Goal: Information Seeking & Learning: Learn about a topic

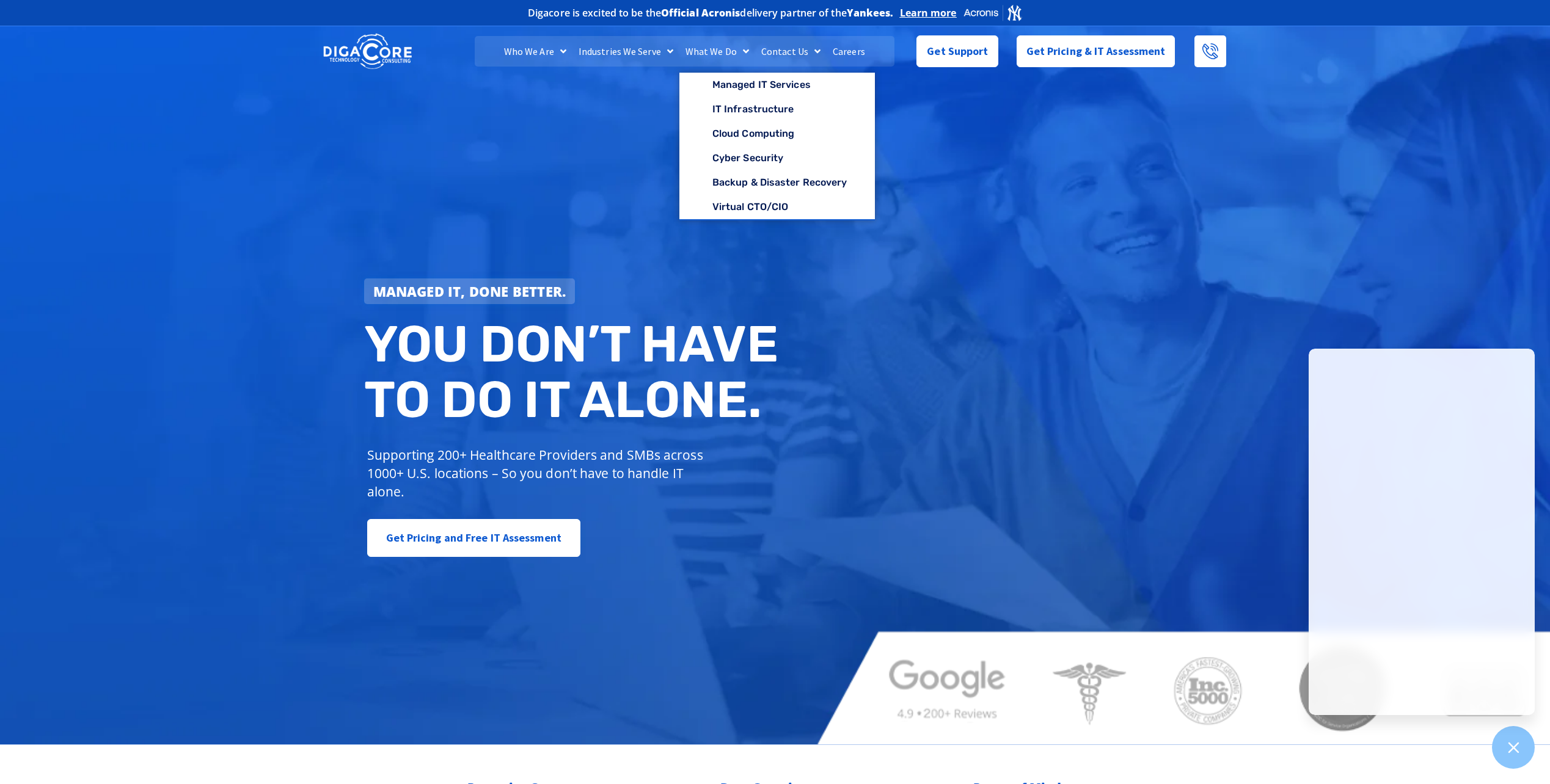
click at [848, 48] on link "Careers" at bounding box center [849, 51] width 45 height 30
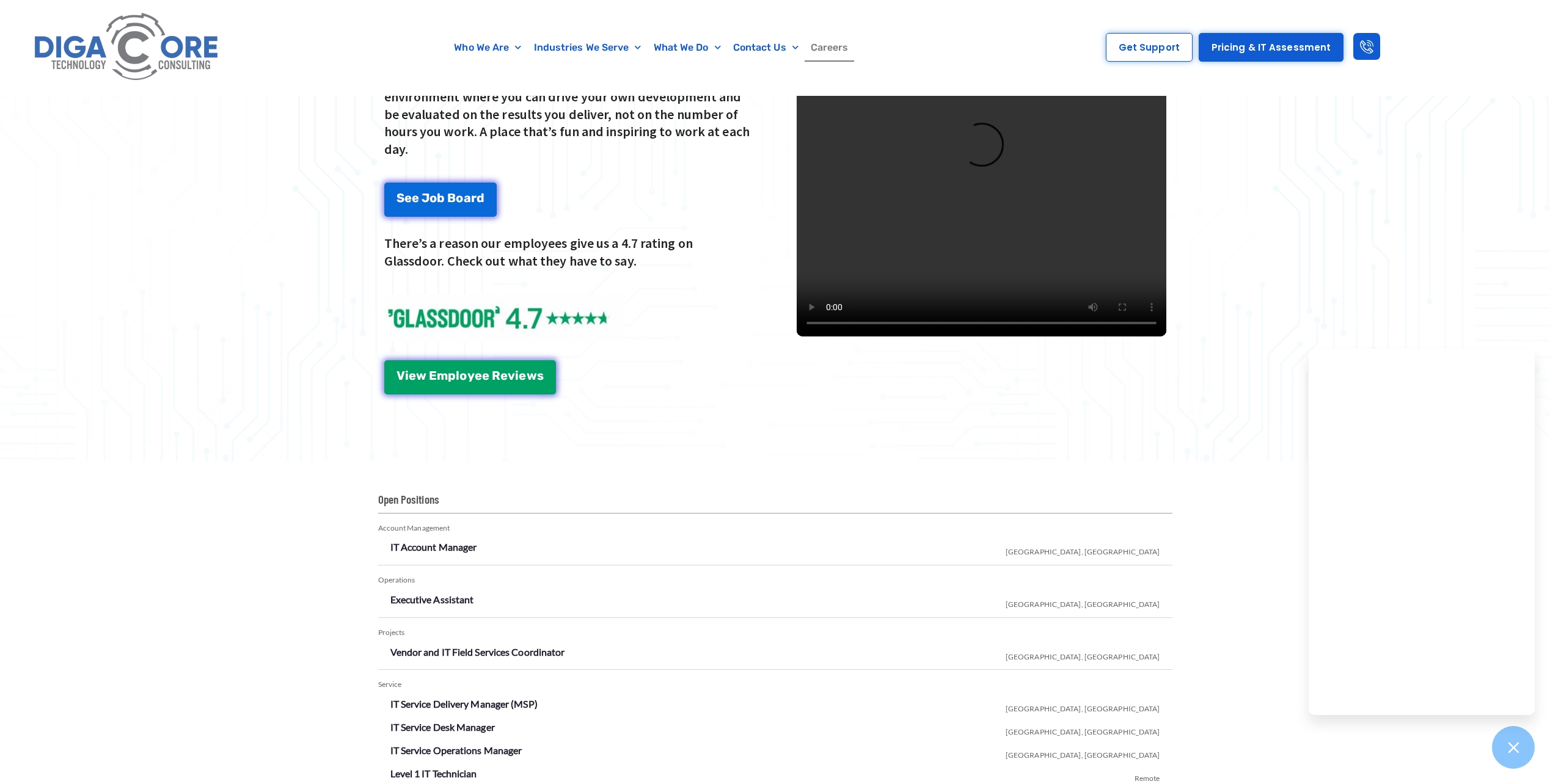
scroll to position [1955, 0]
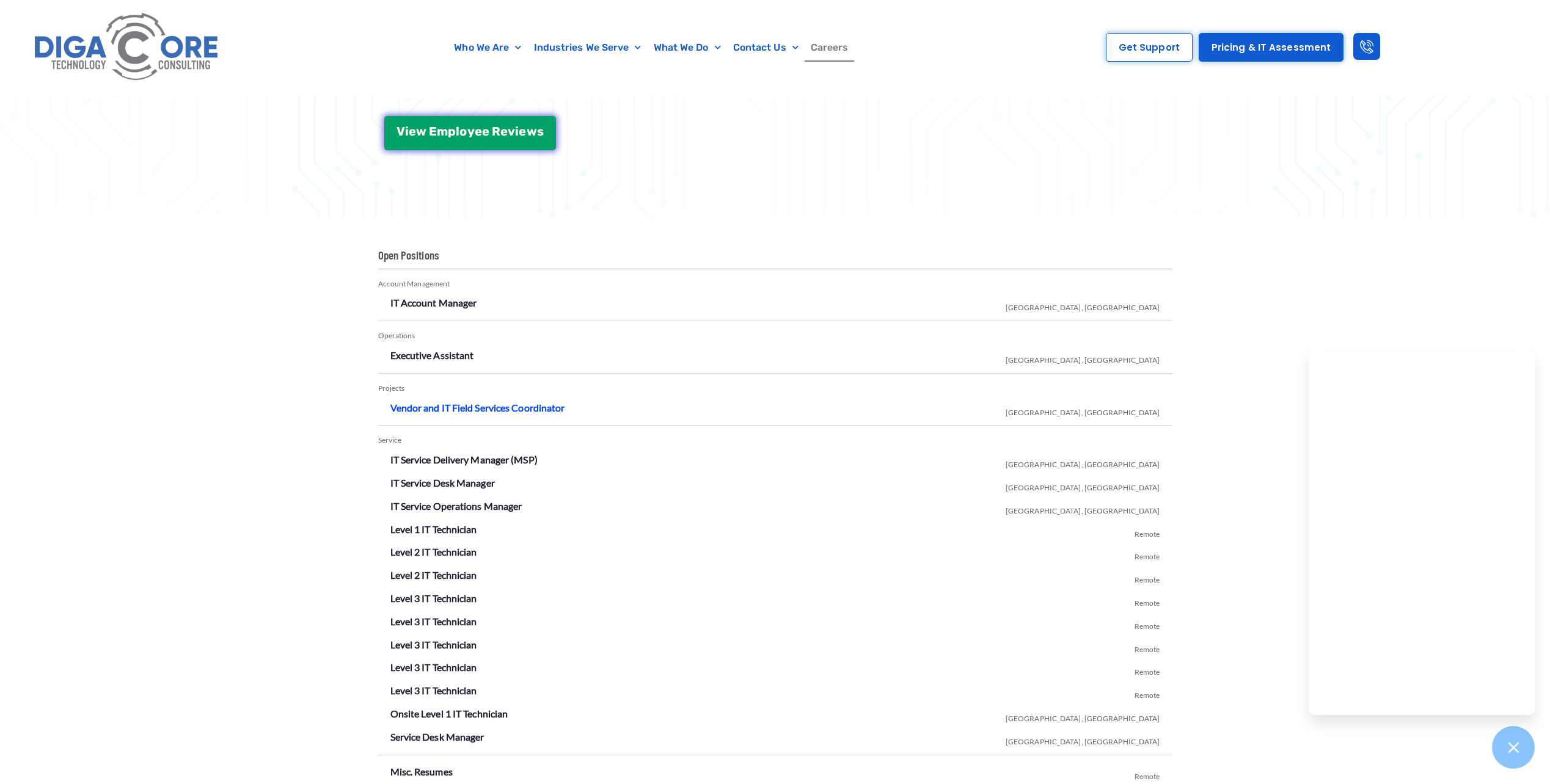
click at [495, 411] on link "Vendor and IT Field Services Coordinator" at bounding box center [477, 407] width 175 height 12
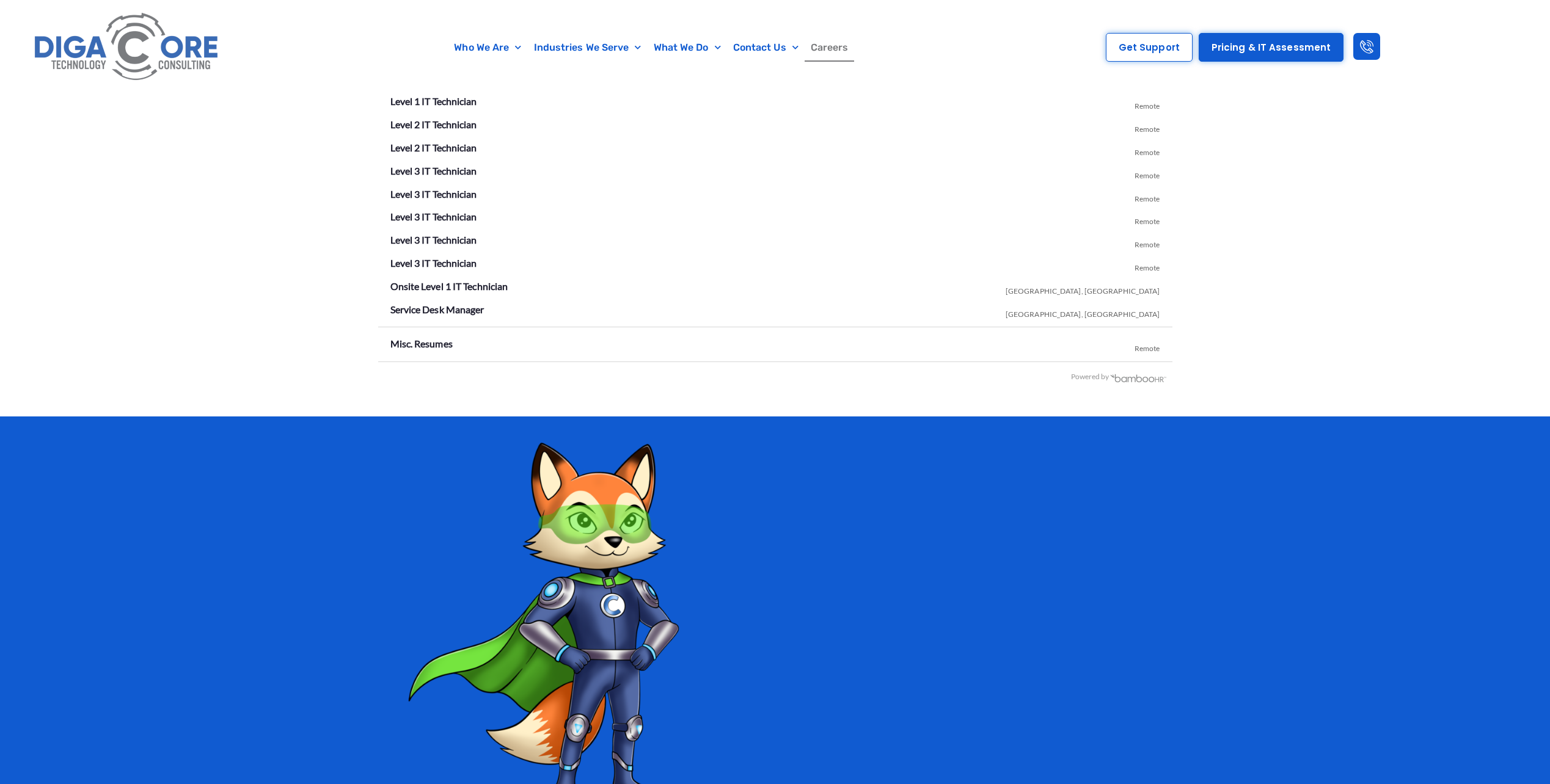
scroll to position [2137, 0]
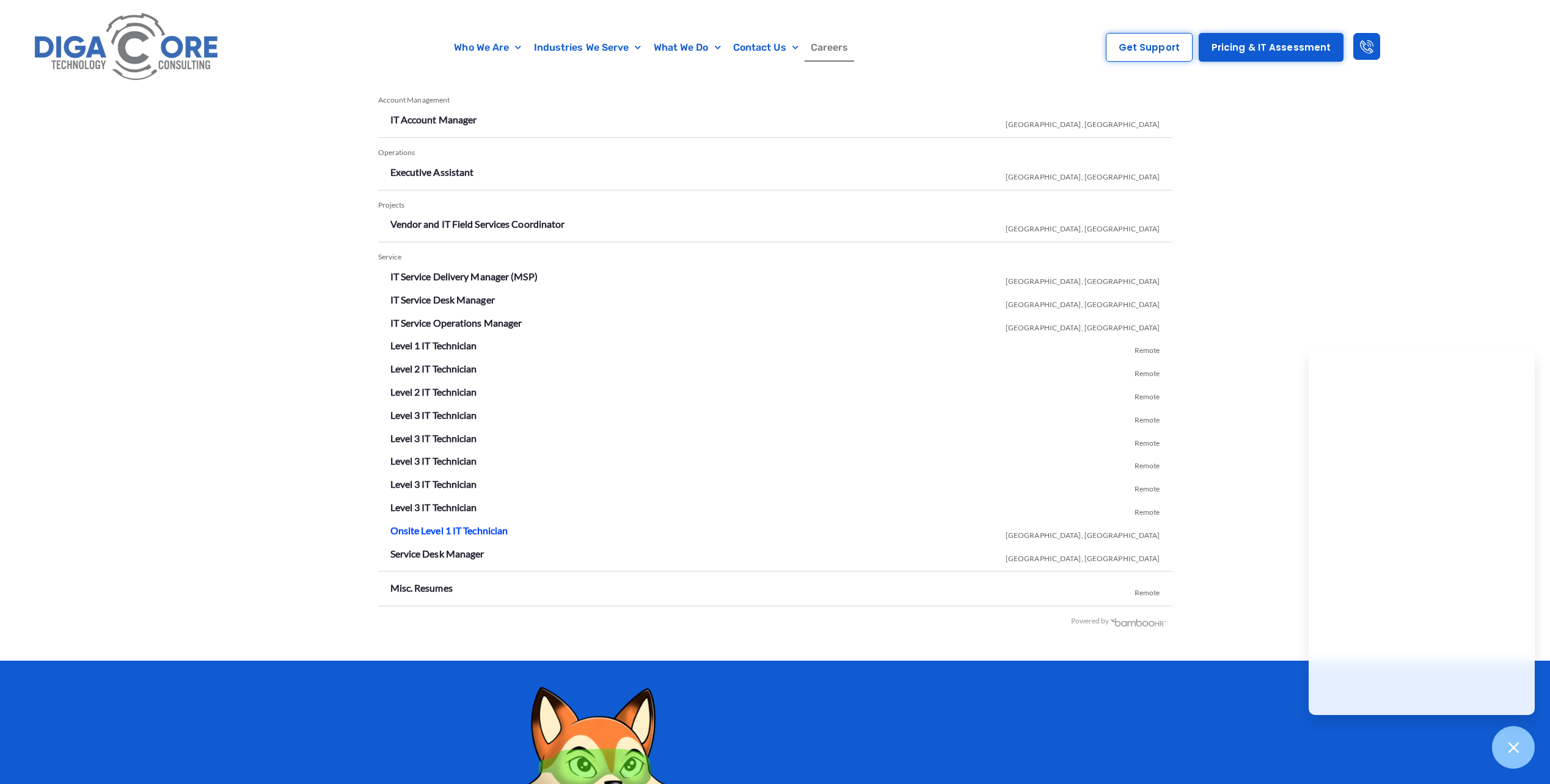
click at [467, 532] on link "Onsite Level 1 IT Technician" at bounding box center [450, 530] width 118 height 12
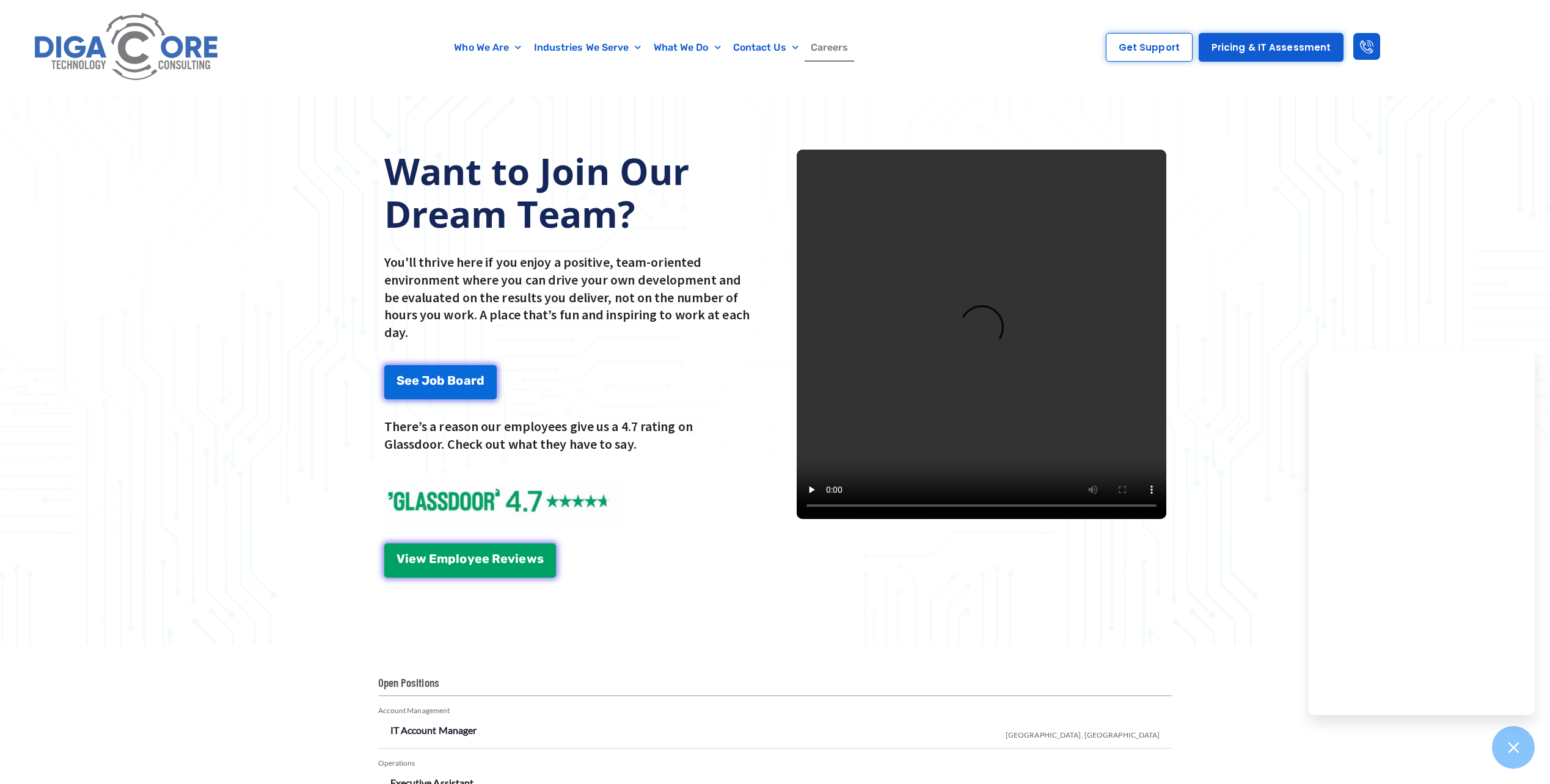
scroll to position [1283, 0]
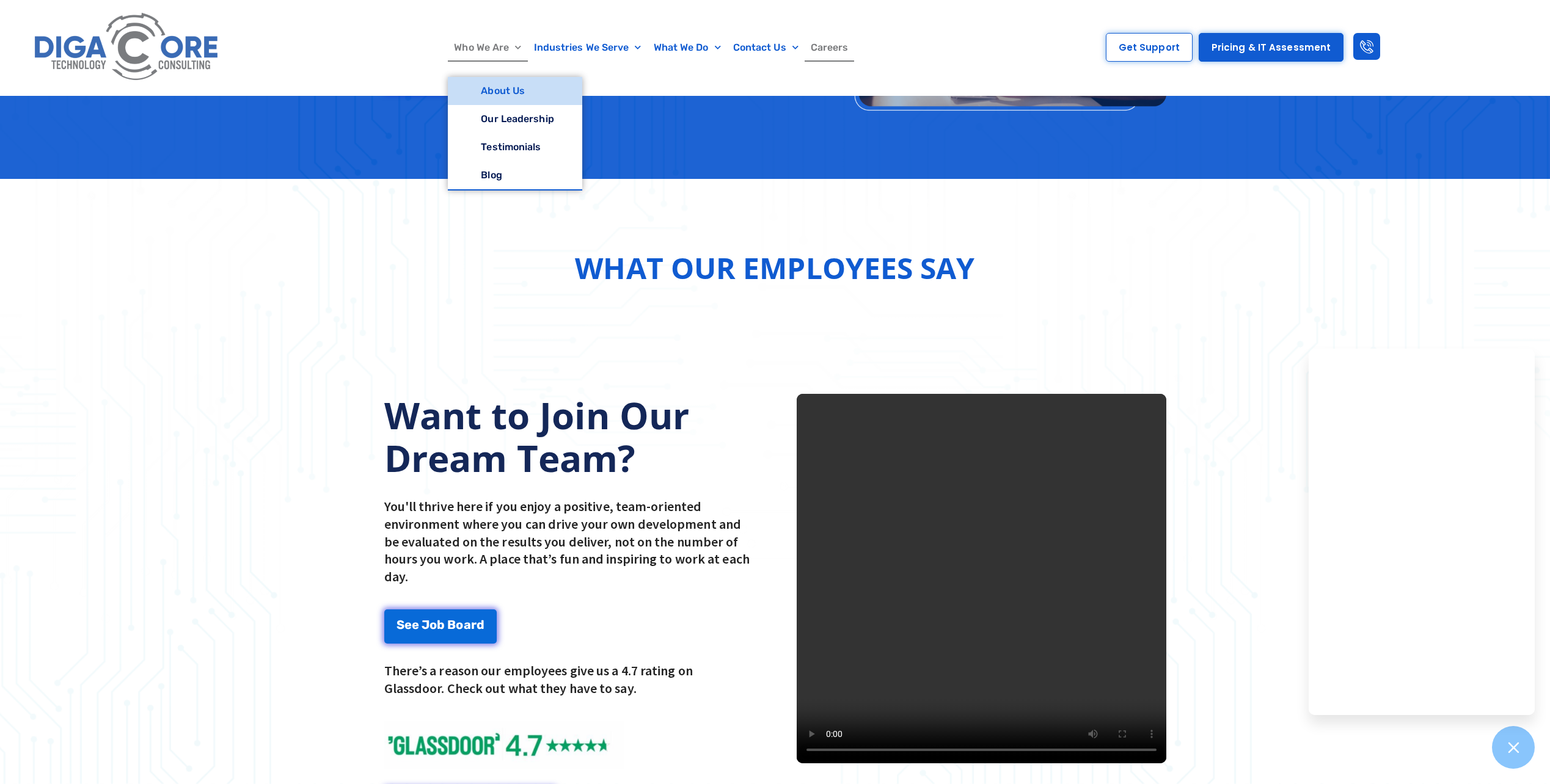
click at [518, 83] on link "About Us" at bounding box center [514, 90] width 133 height 28
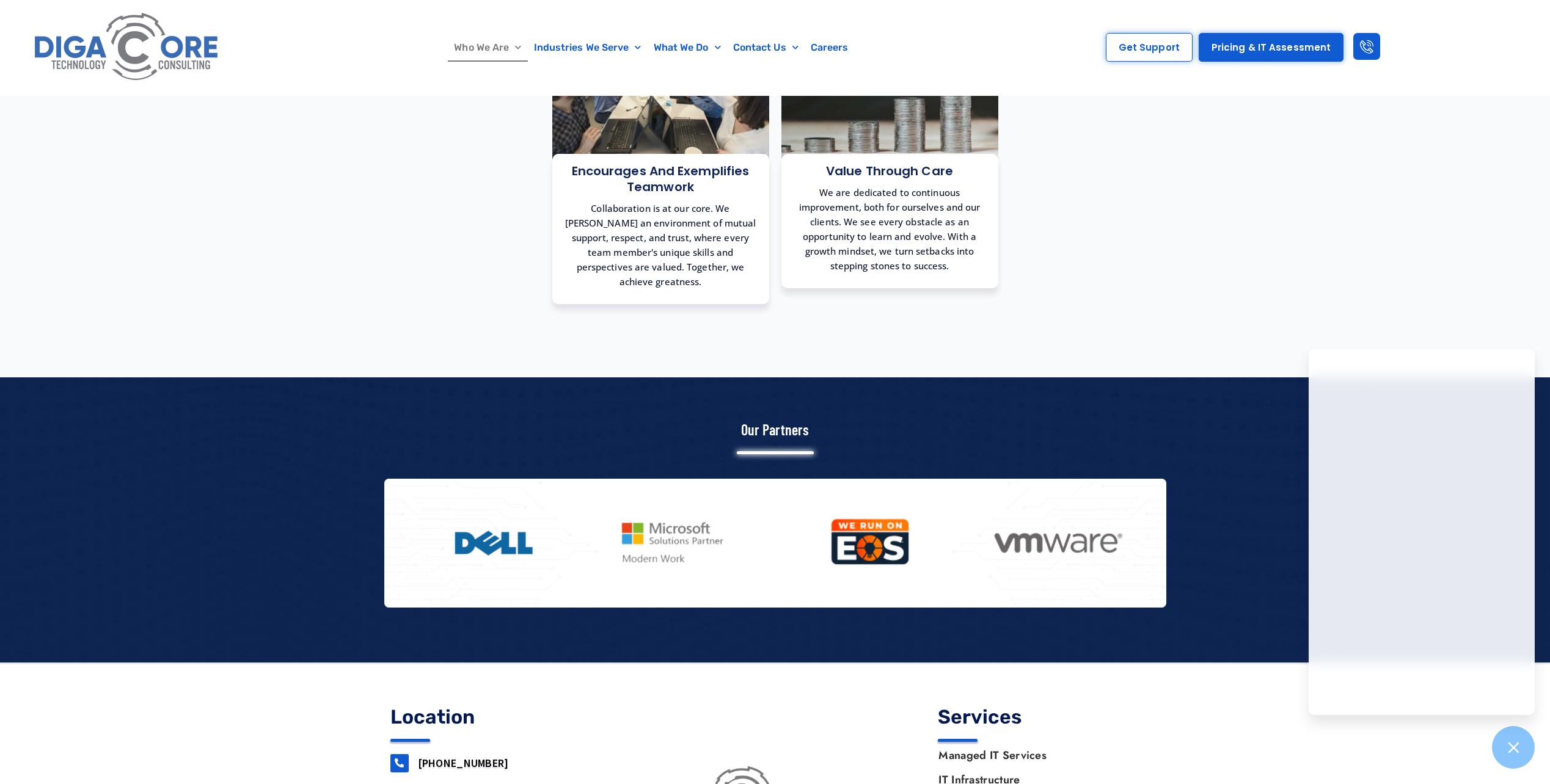
scroll to position [1283, 0]
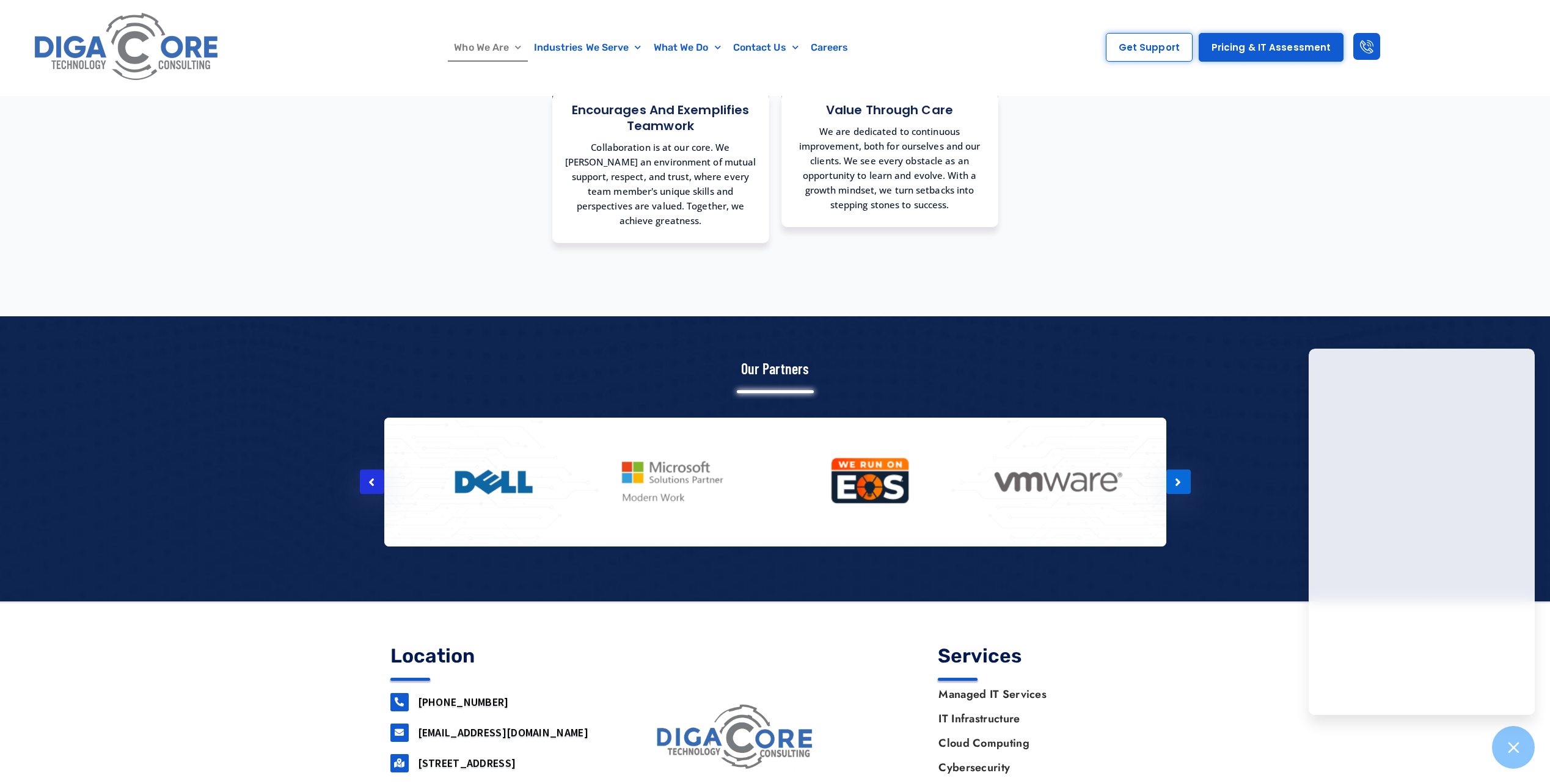
click at [371, 476] on icon at bounding box center [371, 482] width 6 height 13
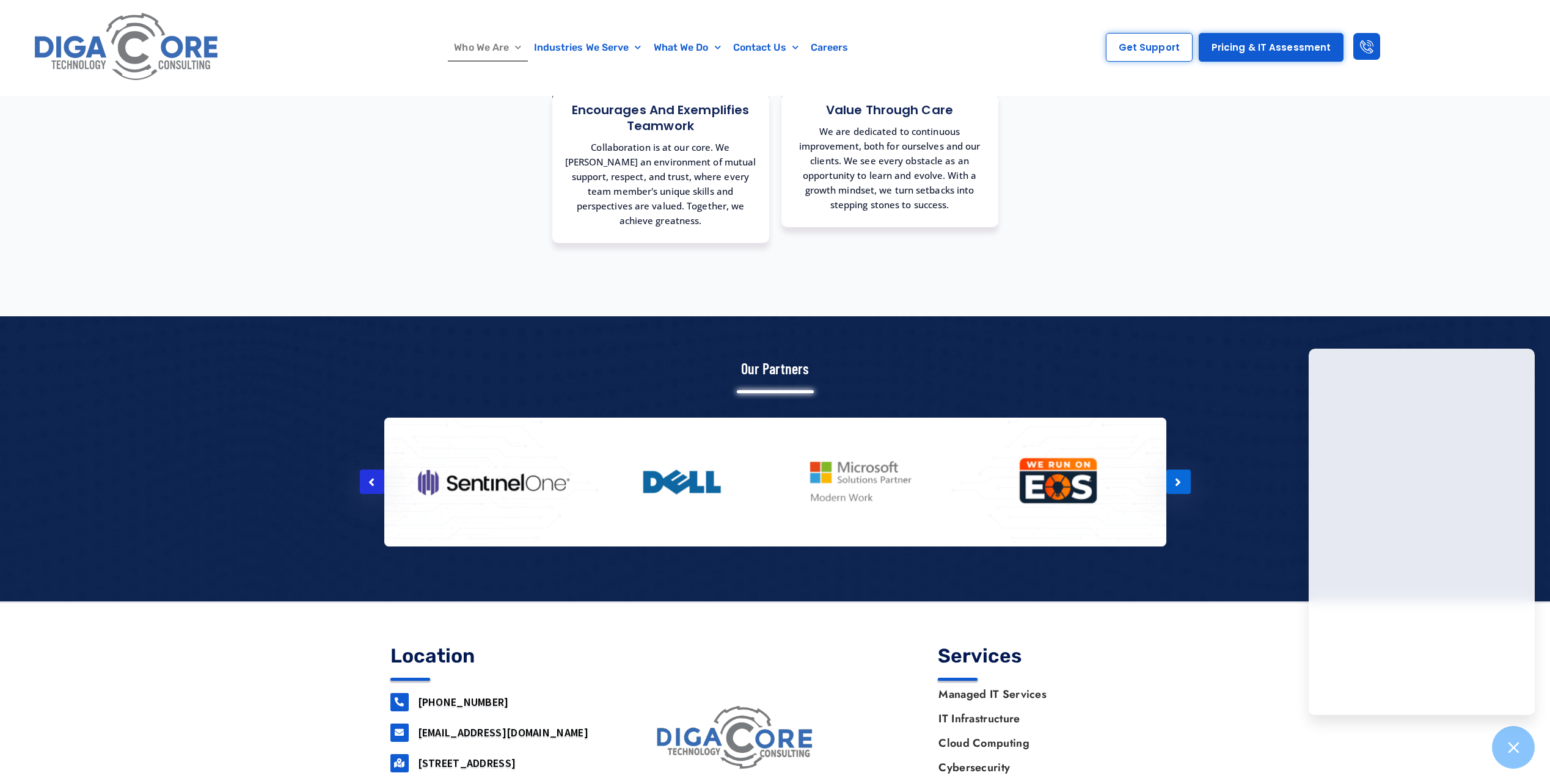
click at [377, 470] on div at bounding box center [372, 481] width 24 height 24
click at [1177, 476] on icon at bounding box center [1177, 482] width 6 height 13
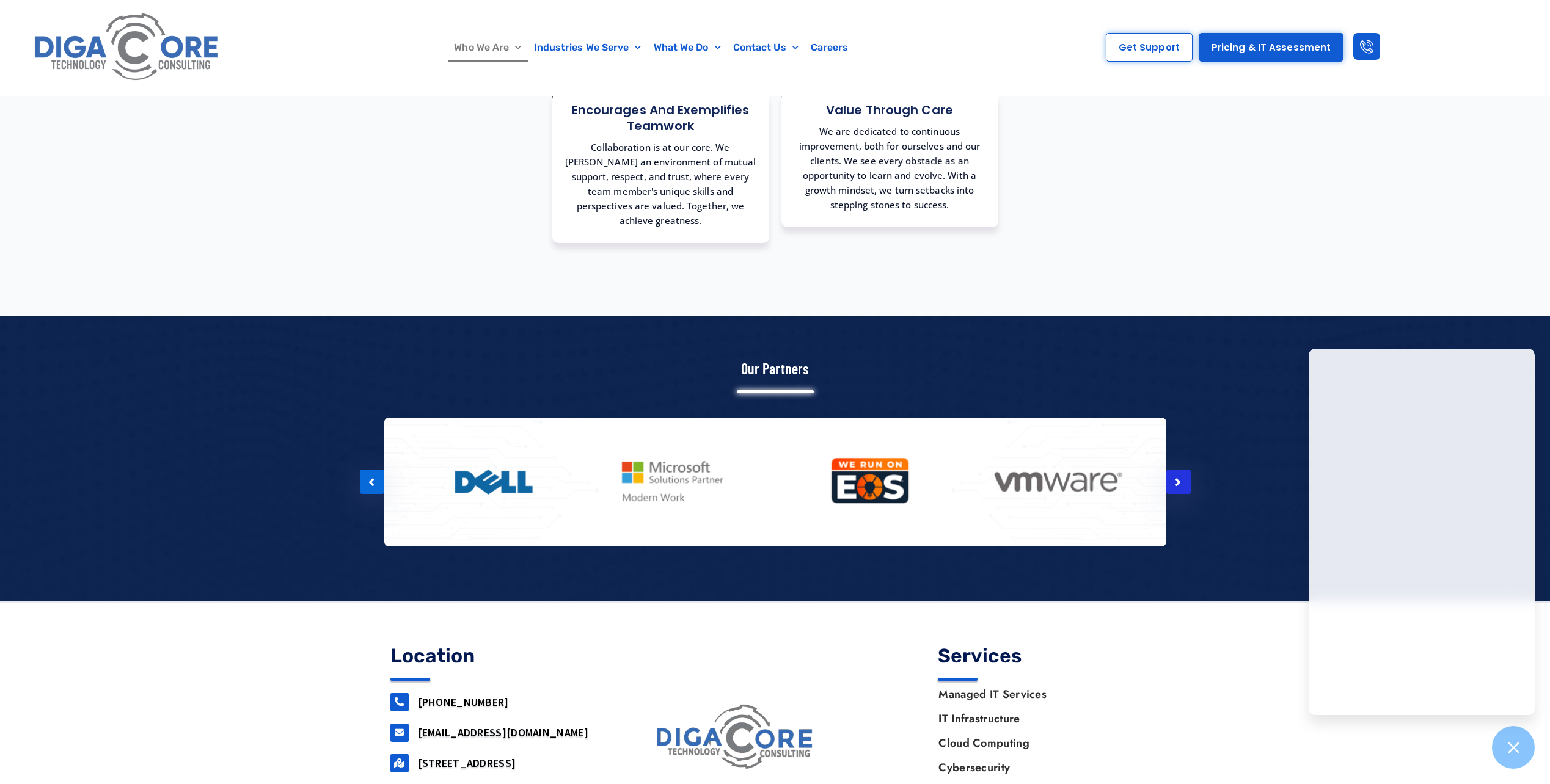
click at [1180, 476] on icon at bounding box center [1177, 482] width 6 height 13
click at [1182, 470] on div at bounding box center [1178, 481] width 24 height 24
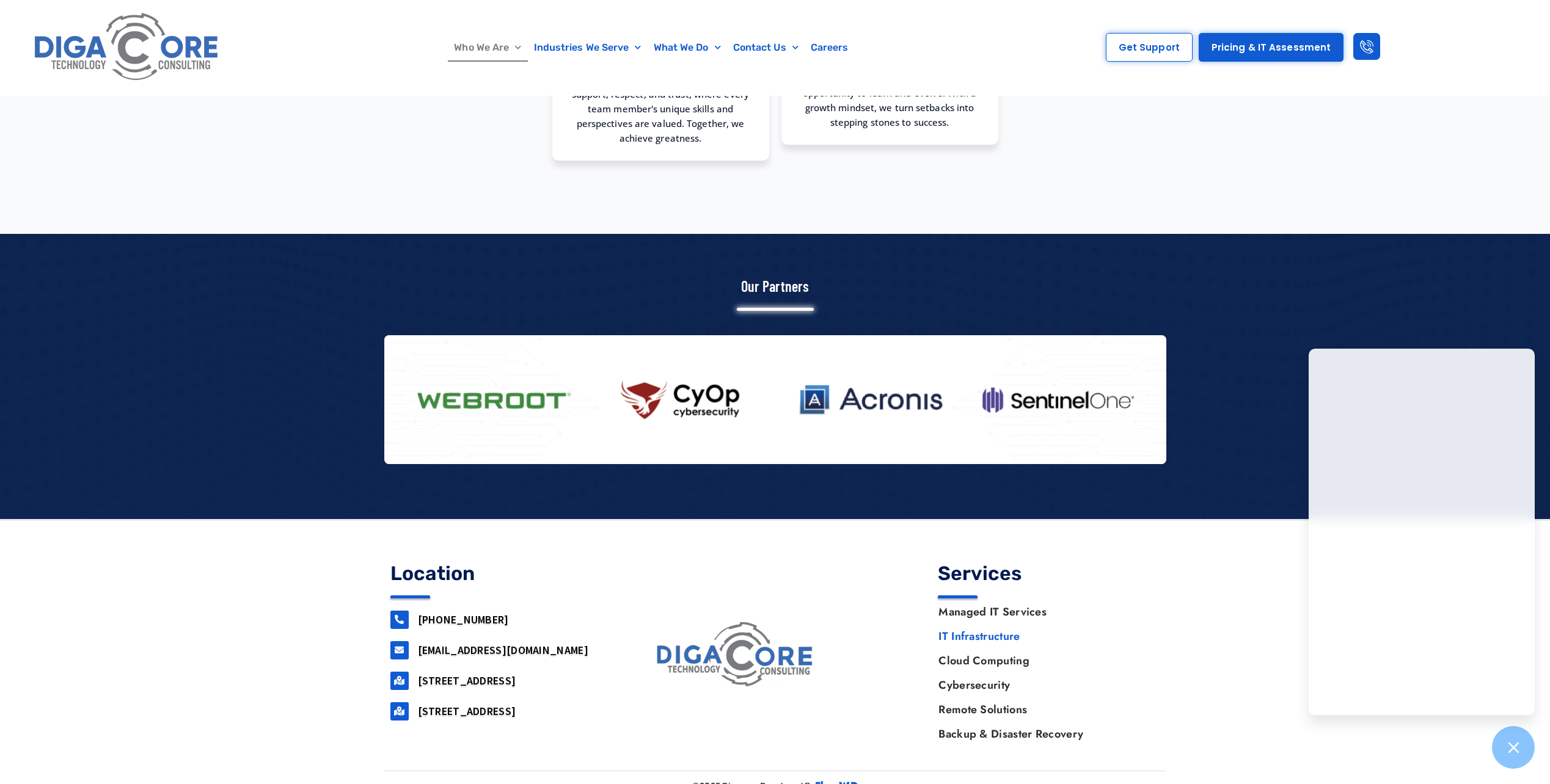
click at [1007, 624] on link "IT Infrastructure" at bounding box center [1042, 635] width 234 height 24
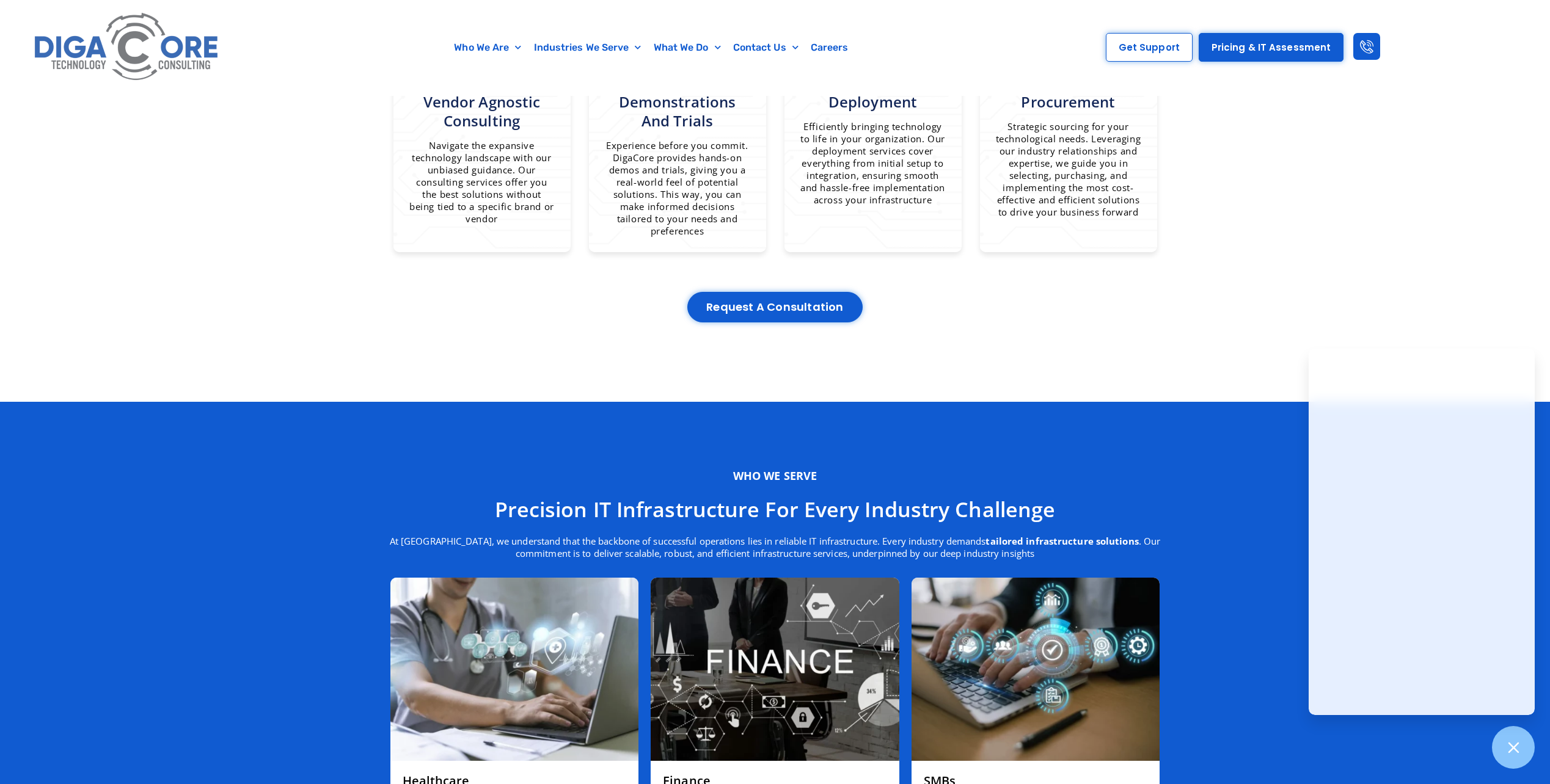
scroll to position [977, 0]
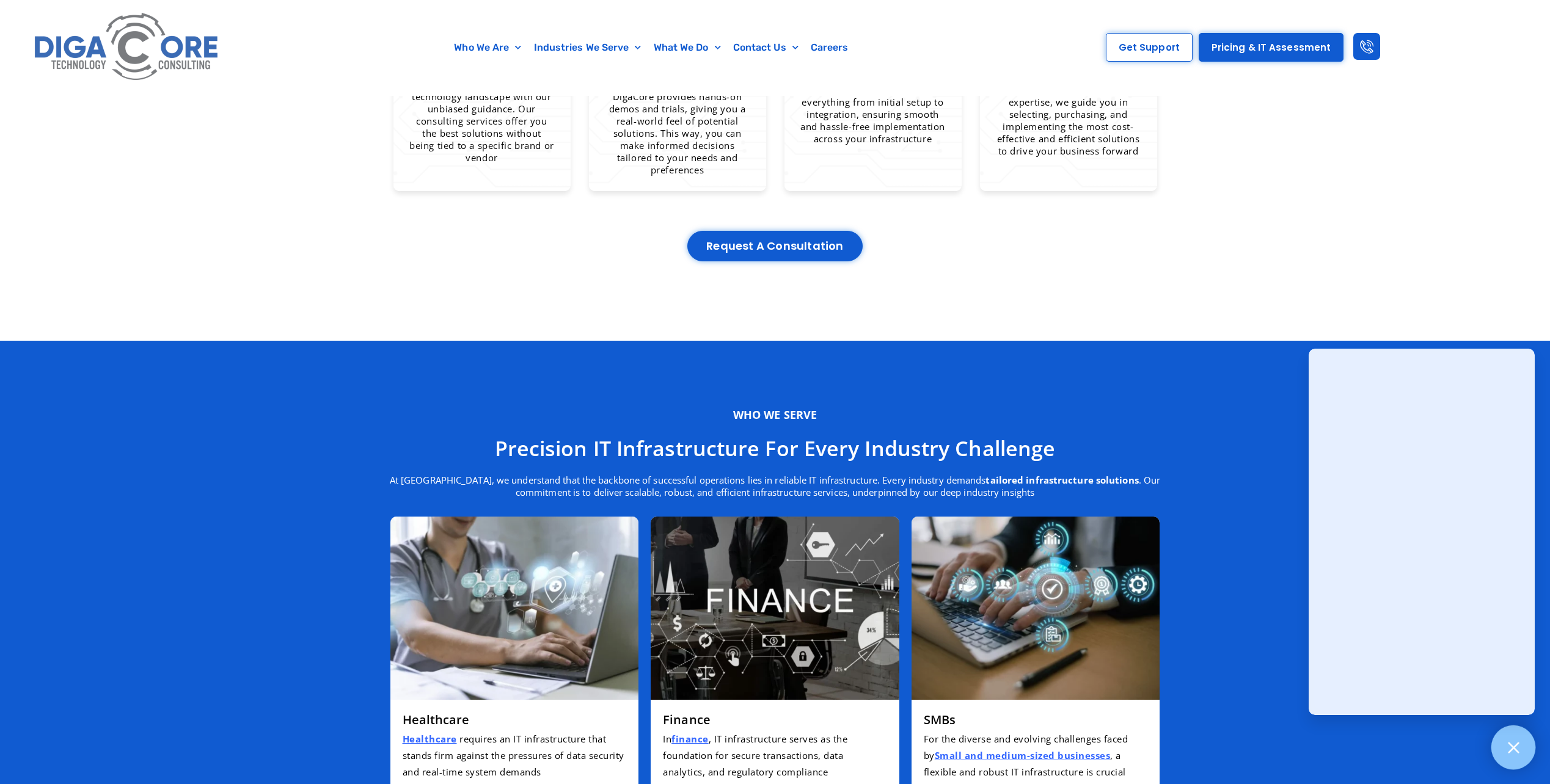
click at [1520, 737] on div at bounding box center [1514, 748] width 45 height 45
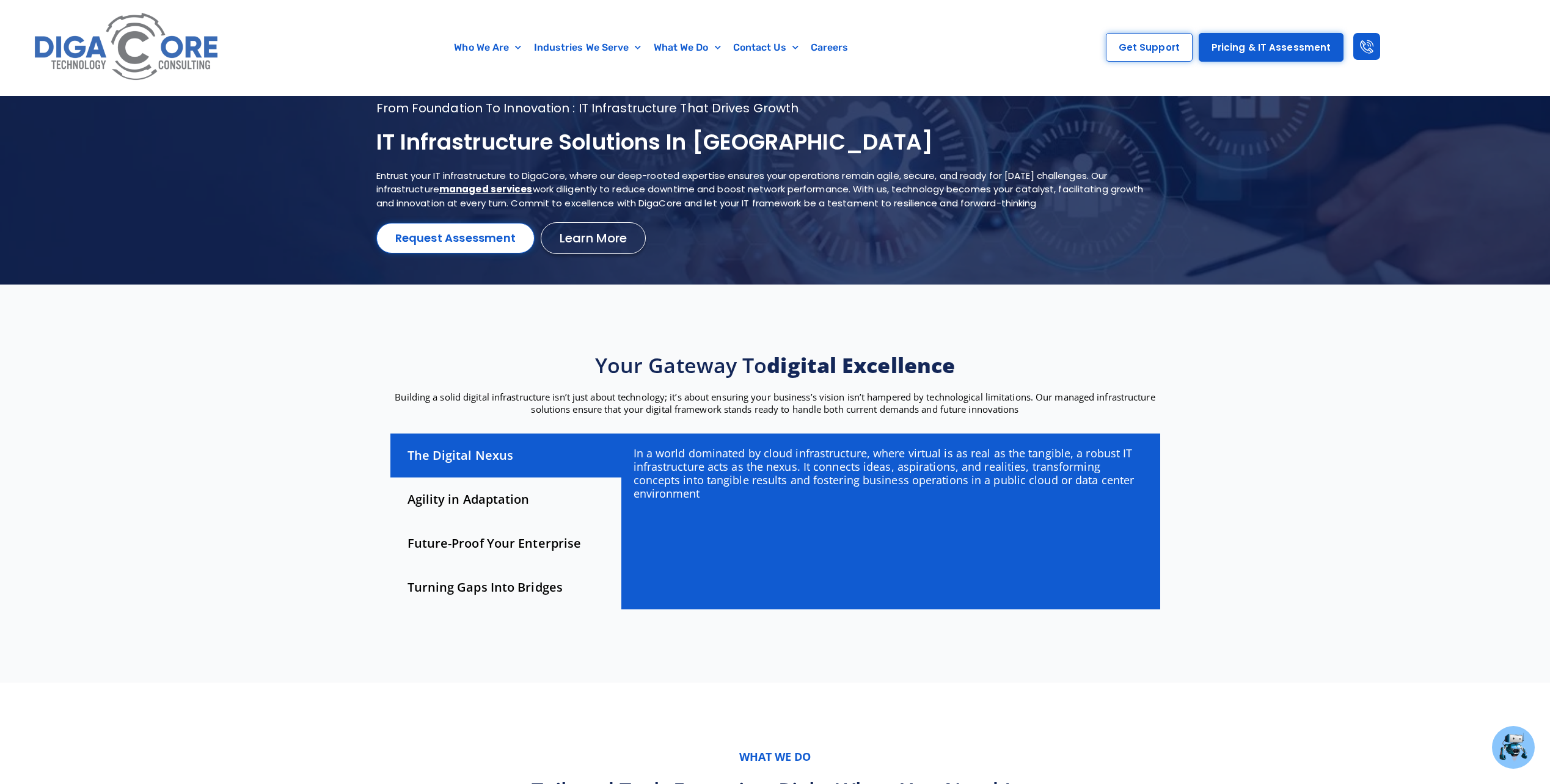
scroll to position [0, 0]
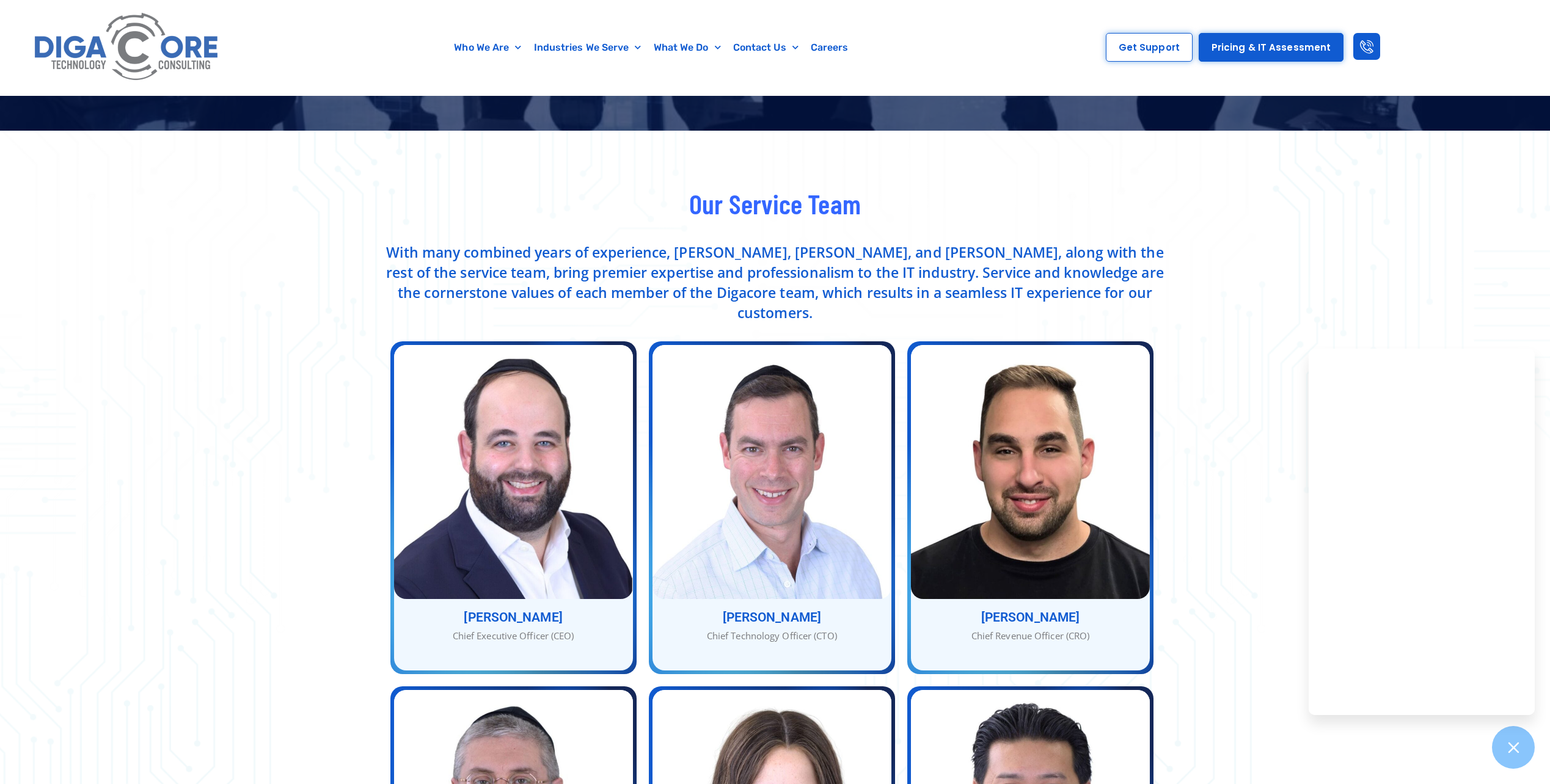
scroll to position [366, 0]
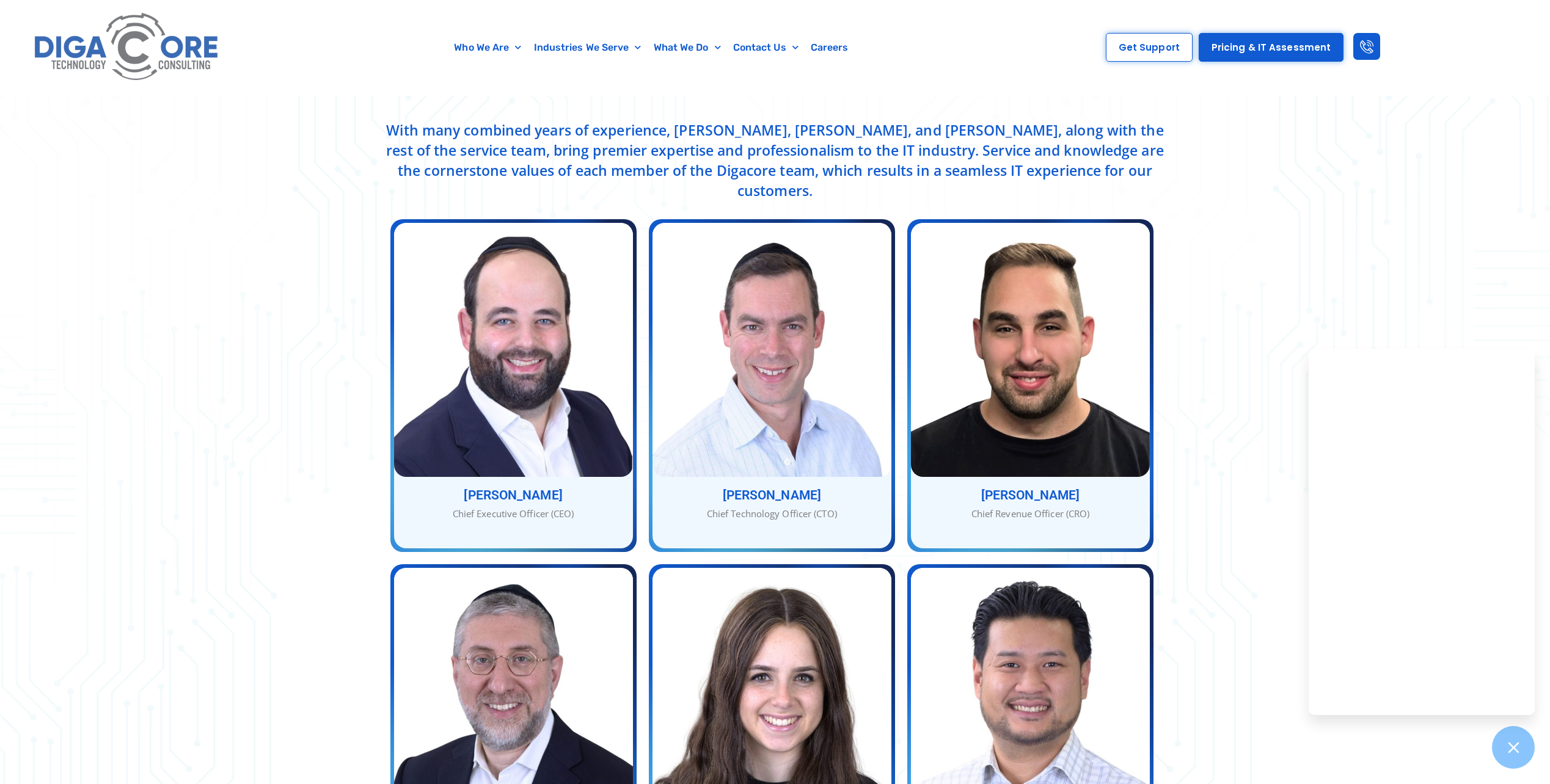
click at [1270, 268] on div "Our Service Team With many combined years of experience, [PERSON_NAME], [PERSON…" at bounding box center [775, 656] width 1550 height 1295
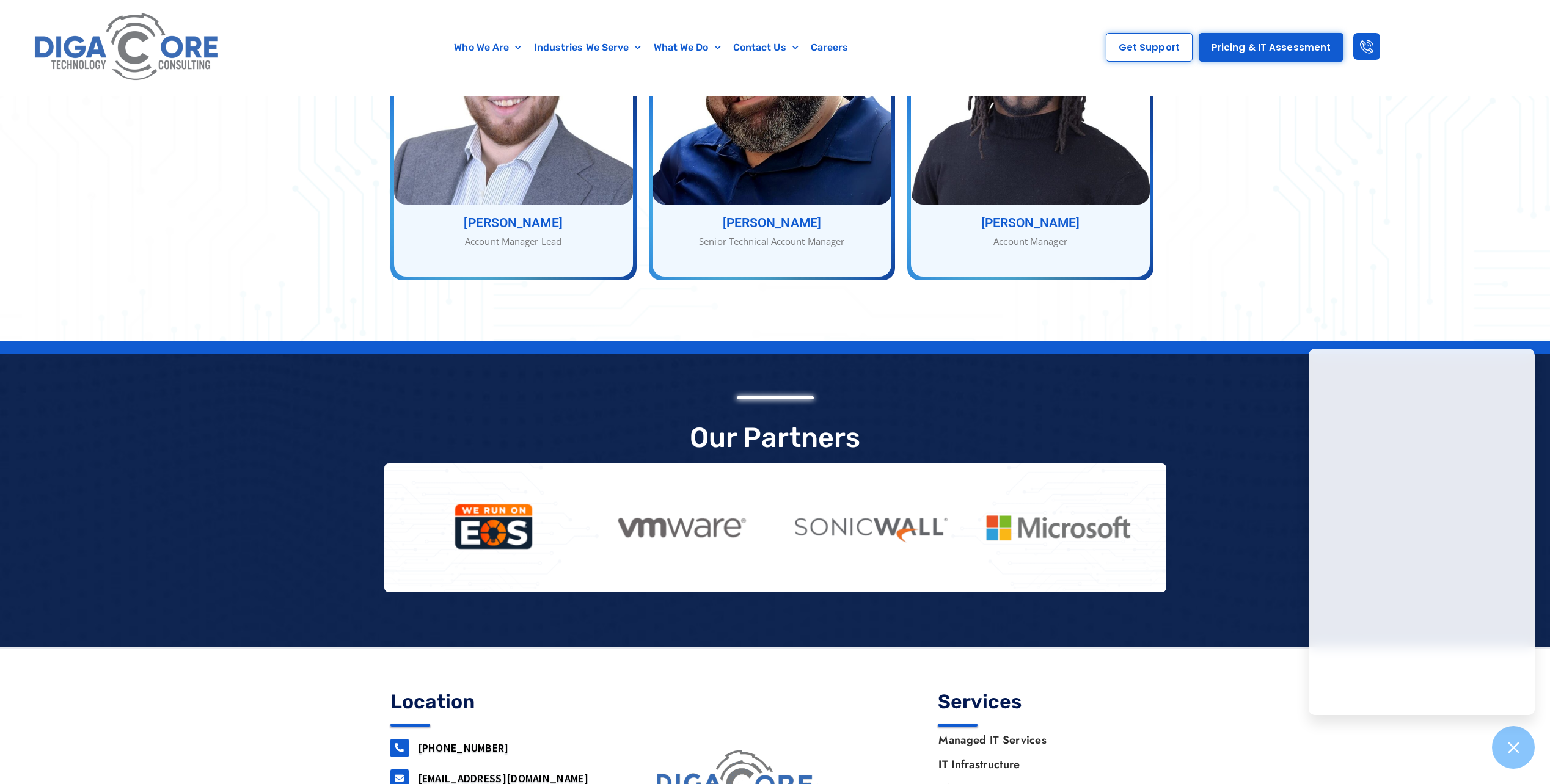
scroll to position [1487, 0]
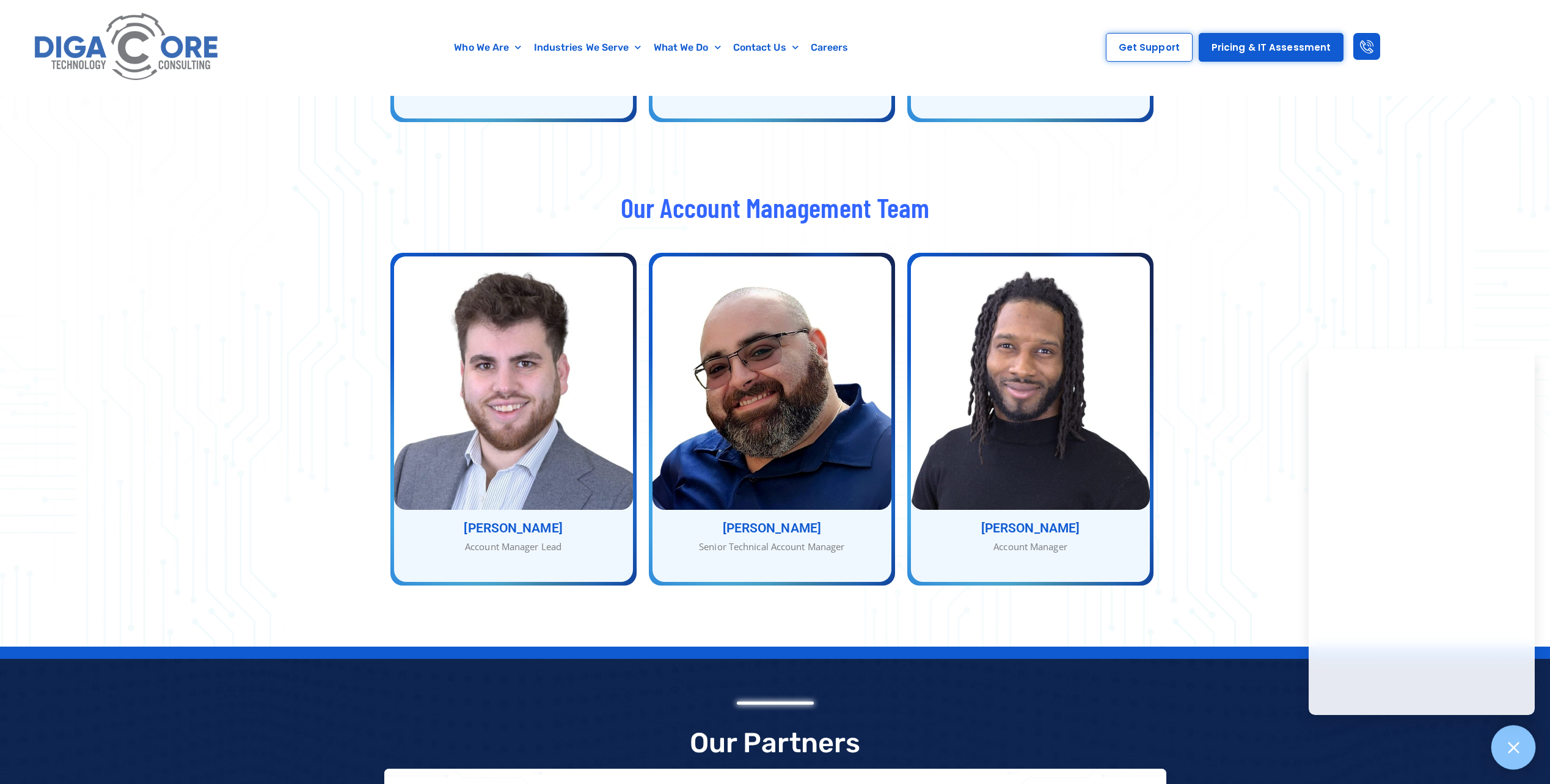
click at [1509, 748] on icon at bounding box center [1513, 747] width 16 height 16
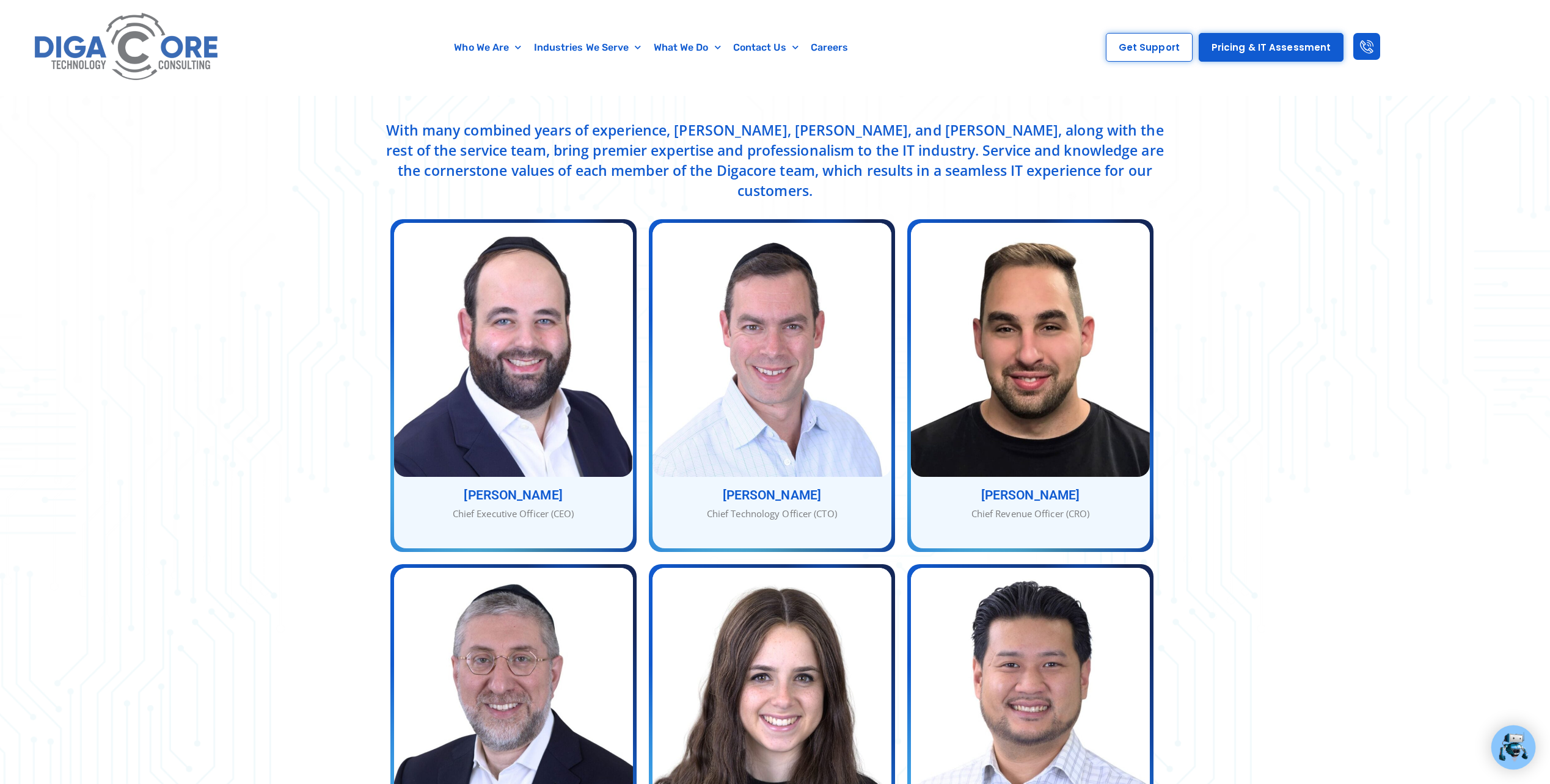
scroll to position [305, 0]
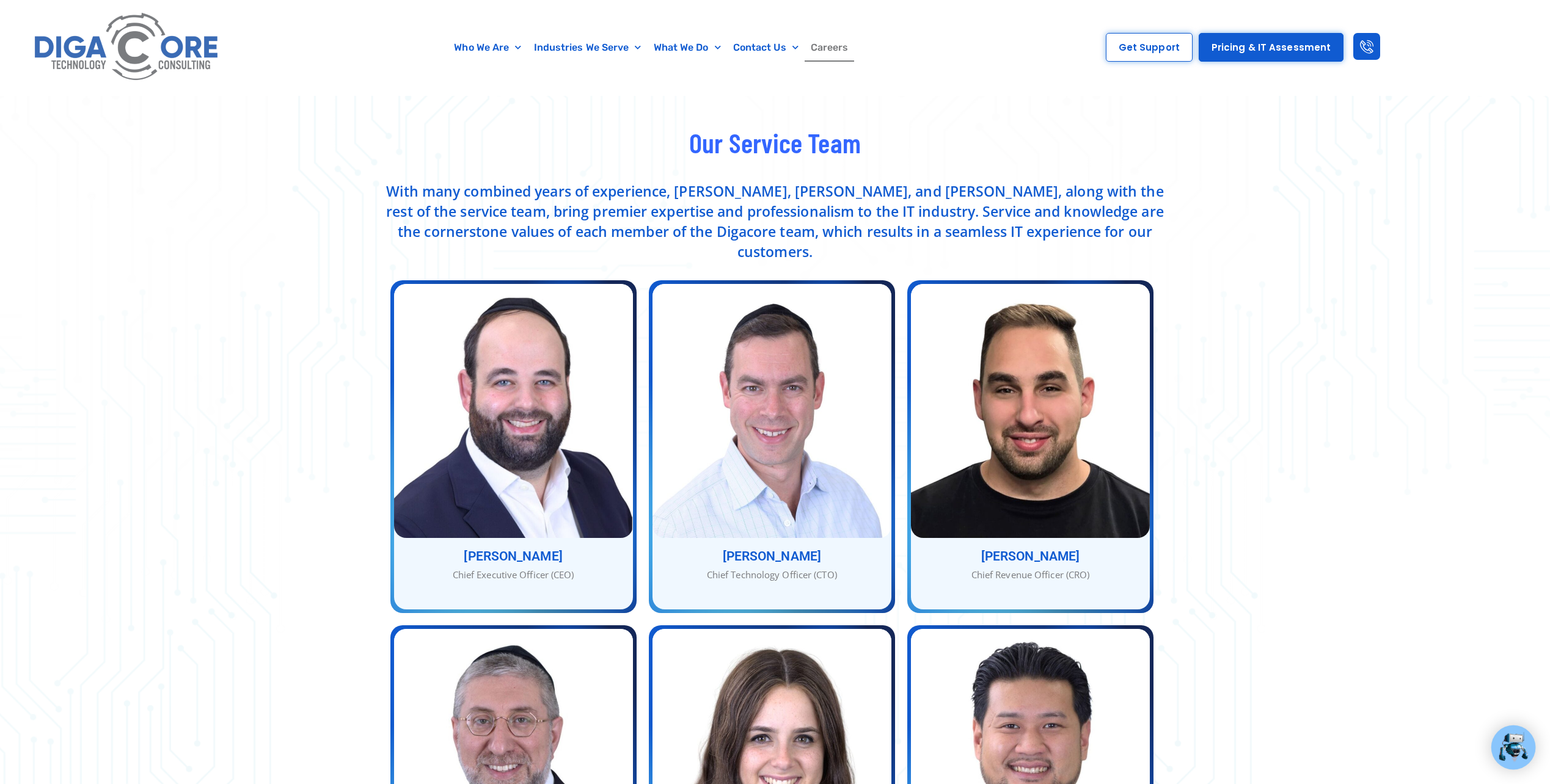
click at [832, 47] on link "Careers" at bounding box center [830, 47] width 50 height 28
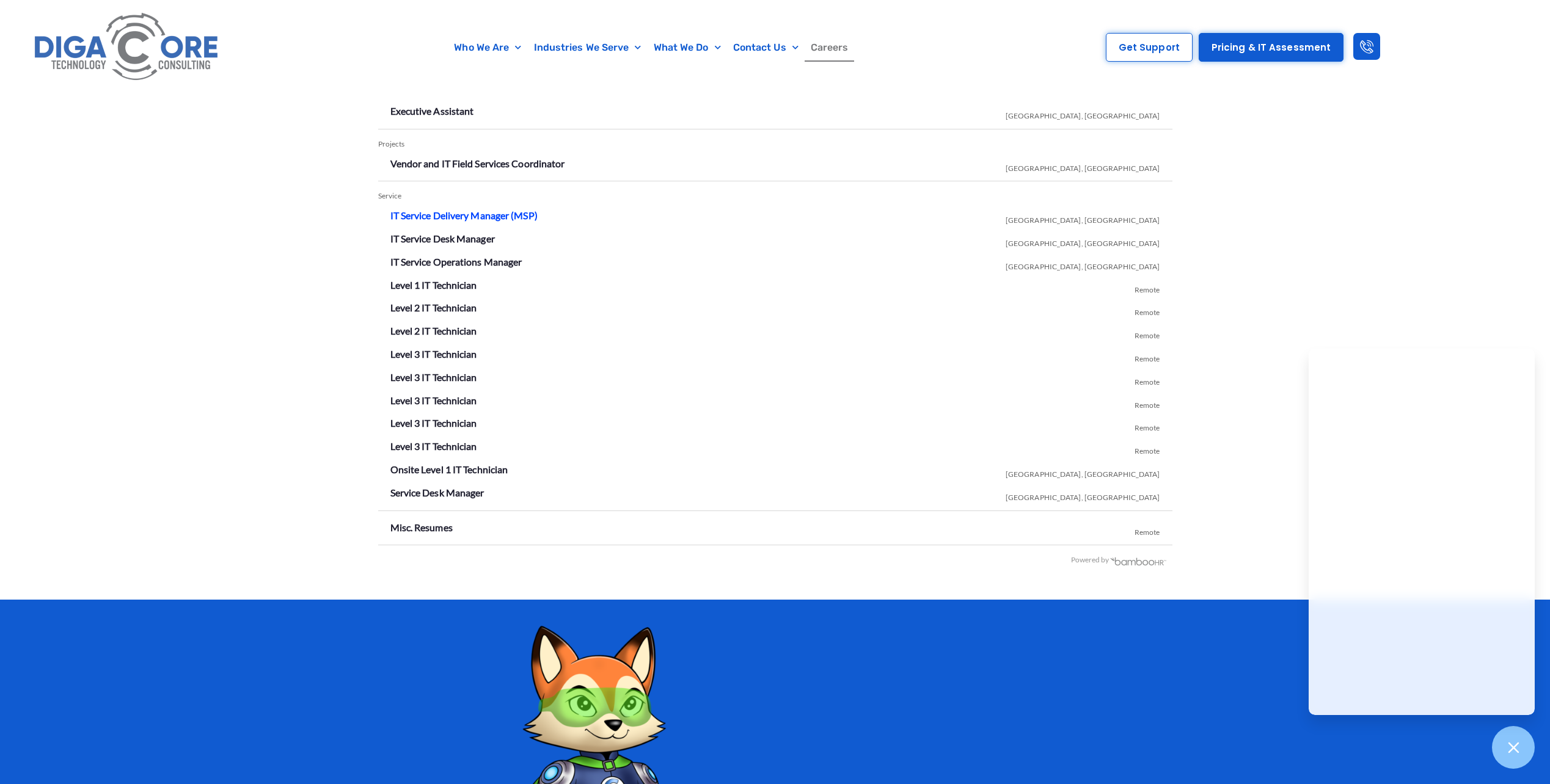
scroll to position [2137, 0]
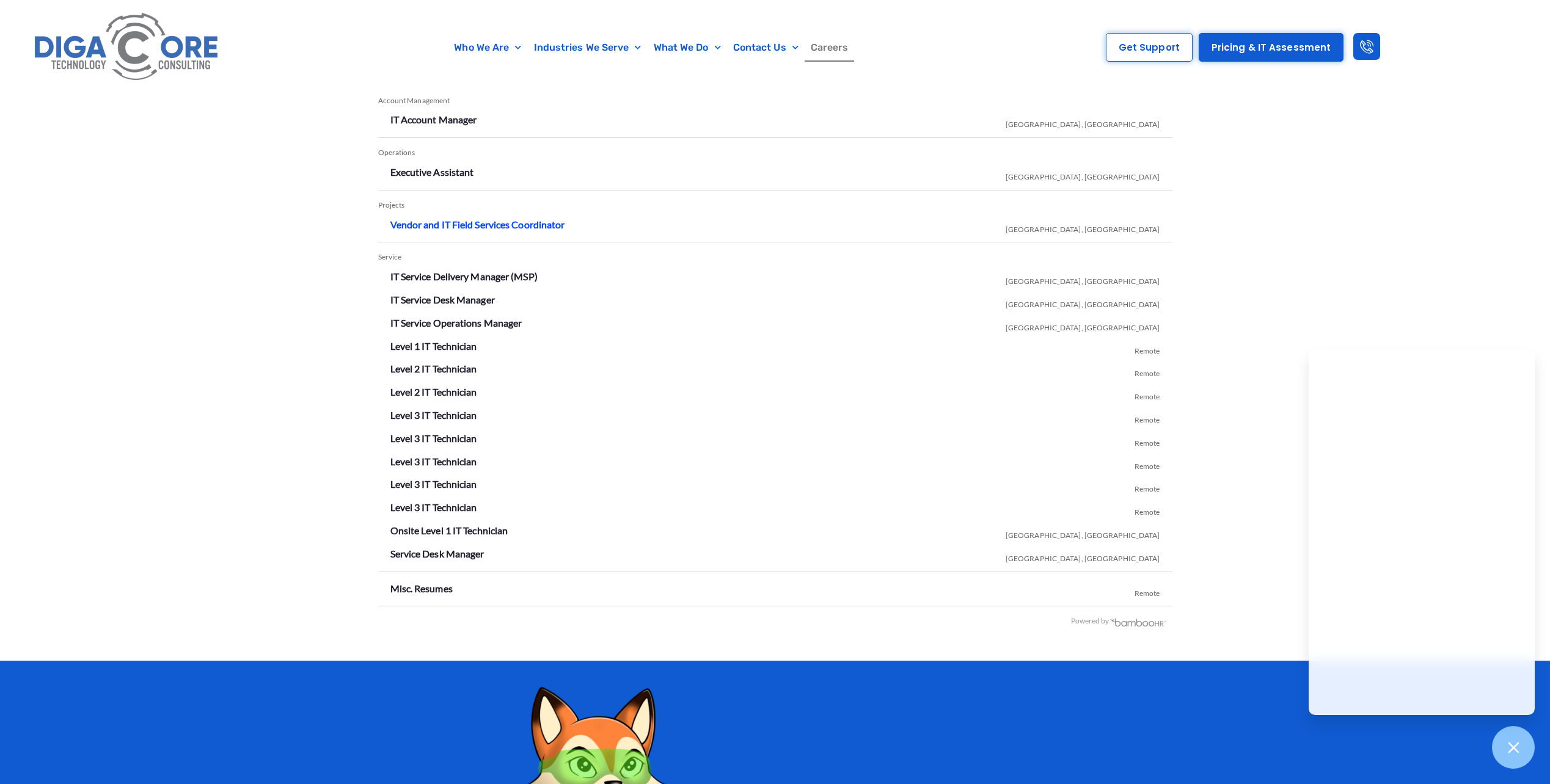
click at [540, 226] on link "Vendor and IT Field Services Coordinator" at bounding box center [477, 224] width 175 height 12
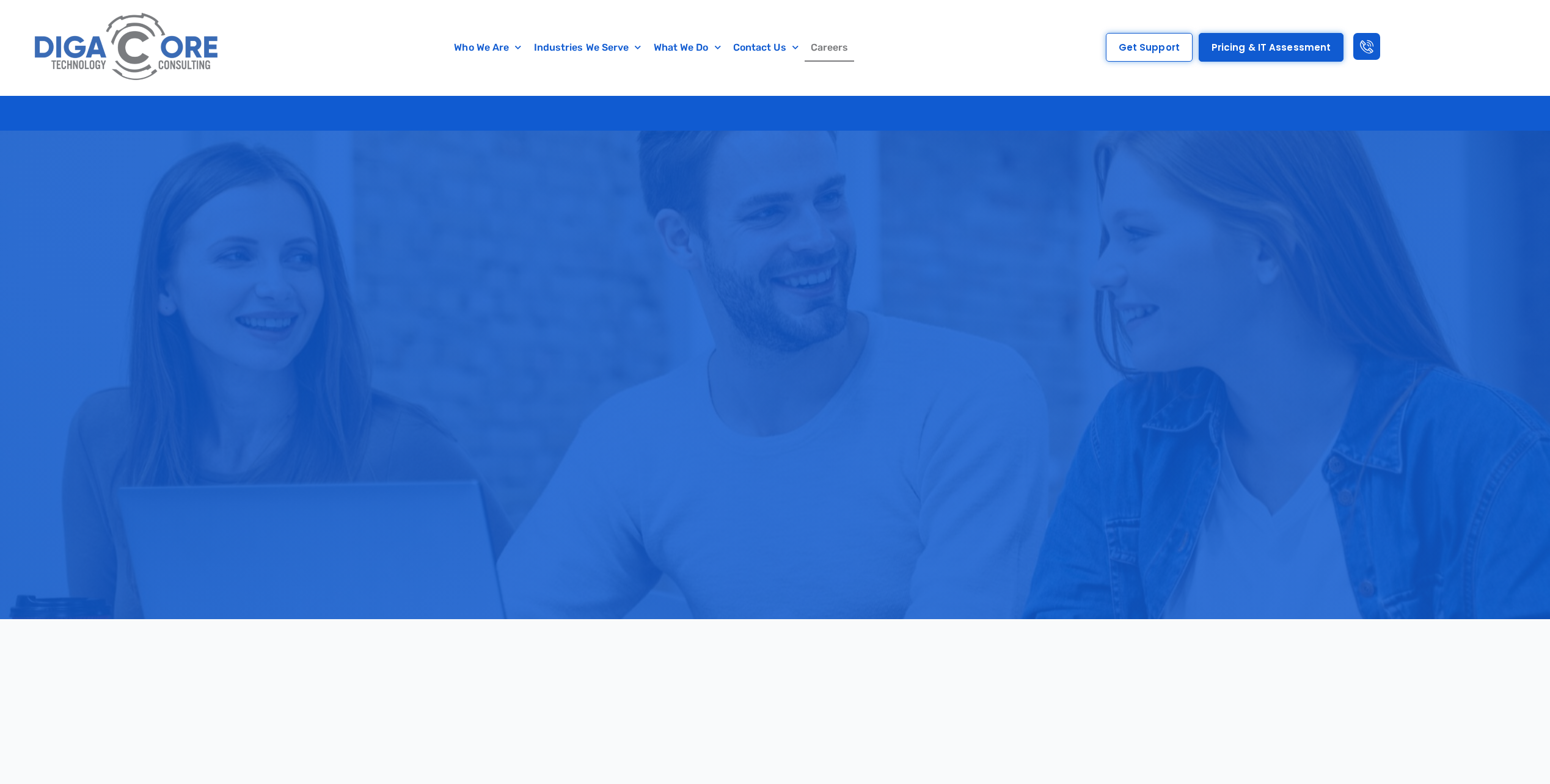
scroll to position [2137, 0]
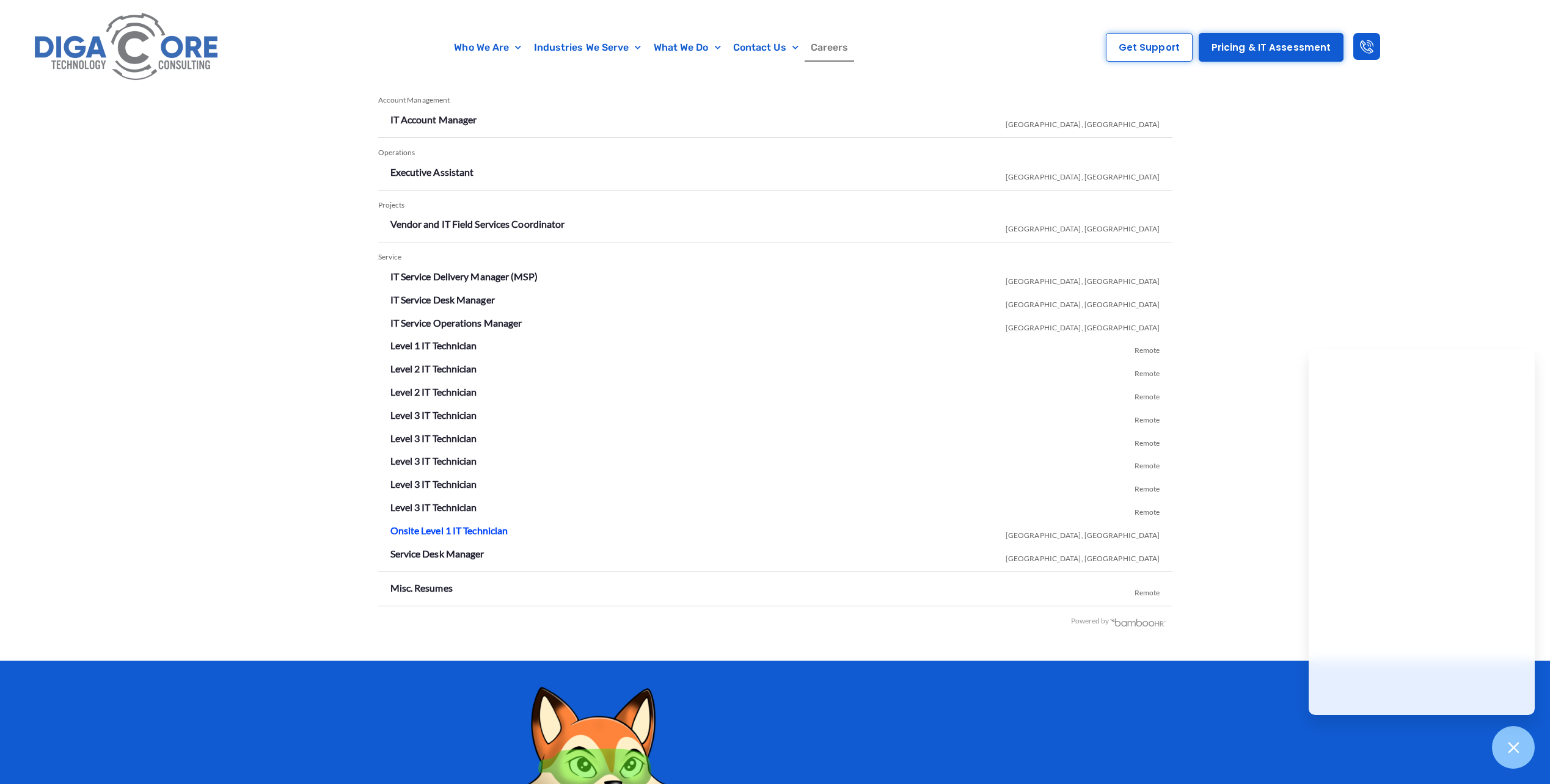
click at [485, 531] on link "Onsite Level 1 IT Technician" at bounding box center [450, 530] width 118 height 12
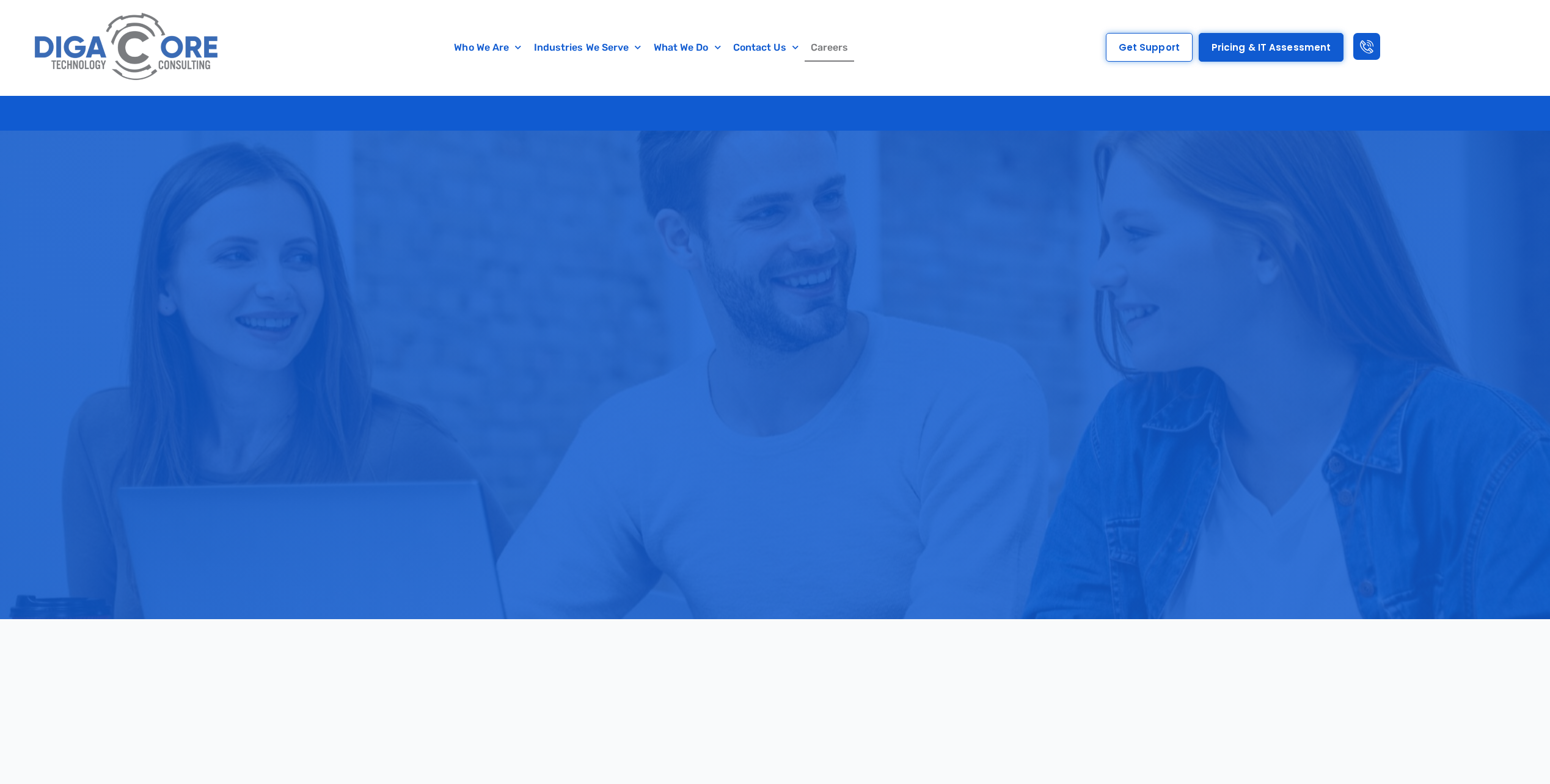
scroll to position [2137, 0]
